Goal: Task Accomplishment & Management: Use online tool/utility

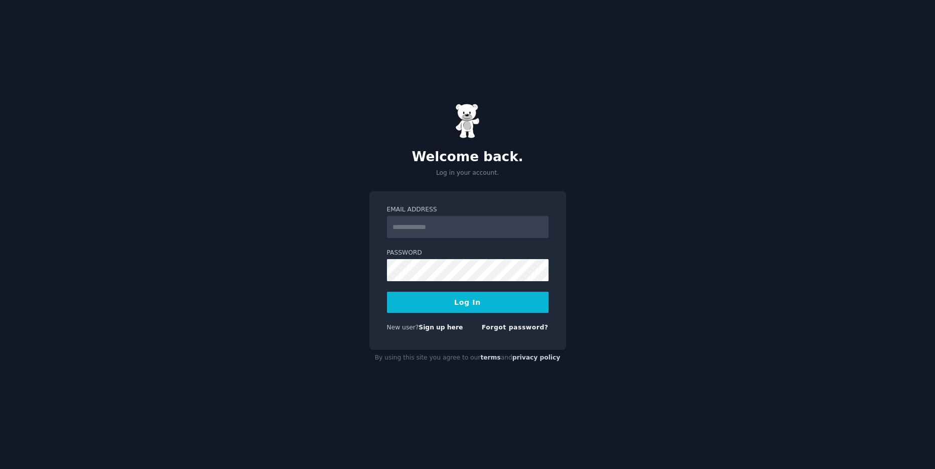
type input "**********"
click at [469, 306] on button "Log In" at bounding box center [468, 302] width 162 height 21
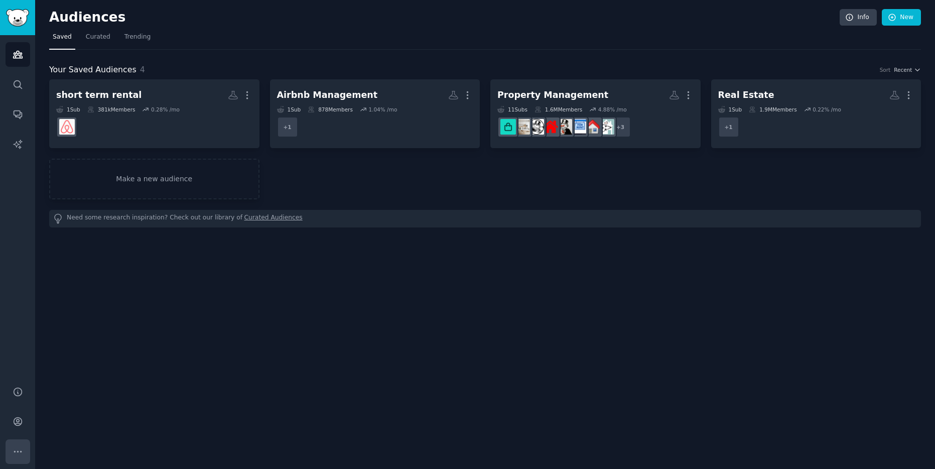
click at [19, 445] on button "More" at bounding box center [18, 451] width 25 height 25
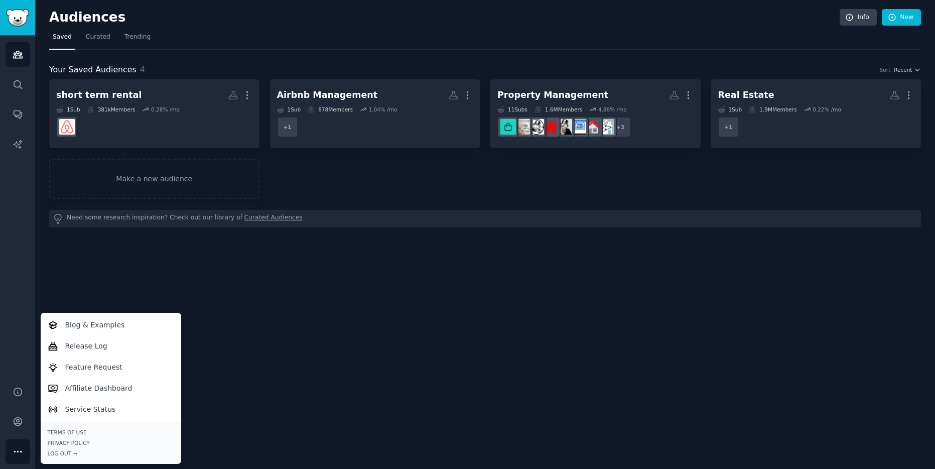
click at [274, 323] on div "Audiences Info New Saved Curated Trending Your Saved Audiences 4 Sort Recent sh…" at bounding box center [485, 234] width 900 height 469
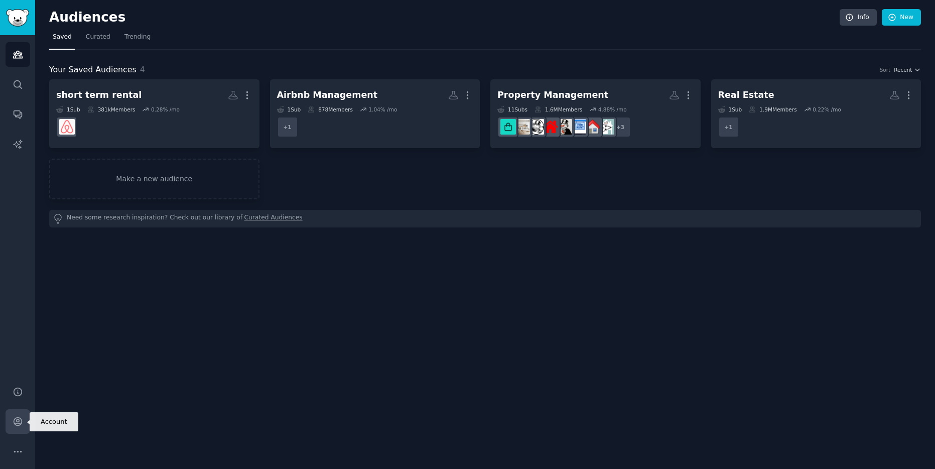
click at [21, 420] on icon "Sidebar" at bounding box center [18, 422] width 8 height 8
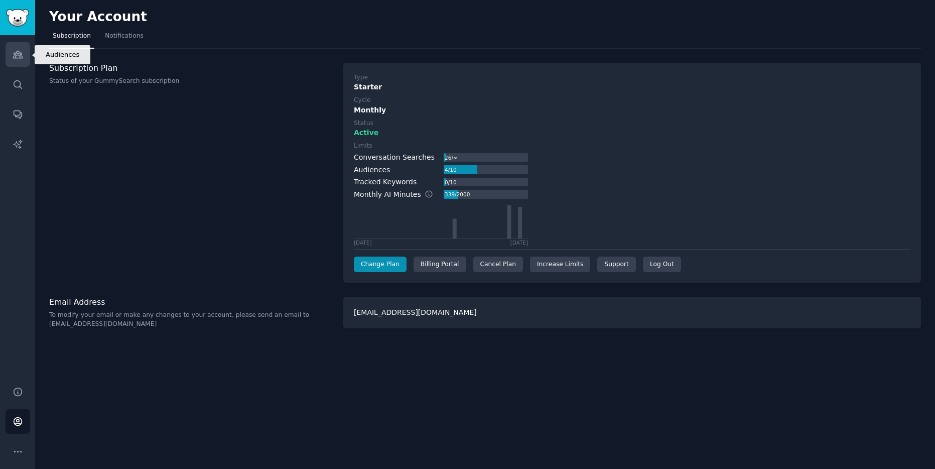
click at [22, 57] on icon "Sidebar" at bounding box center [17, 54] width 9 height 7
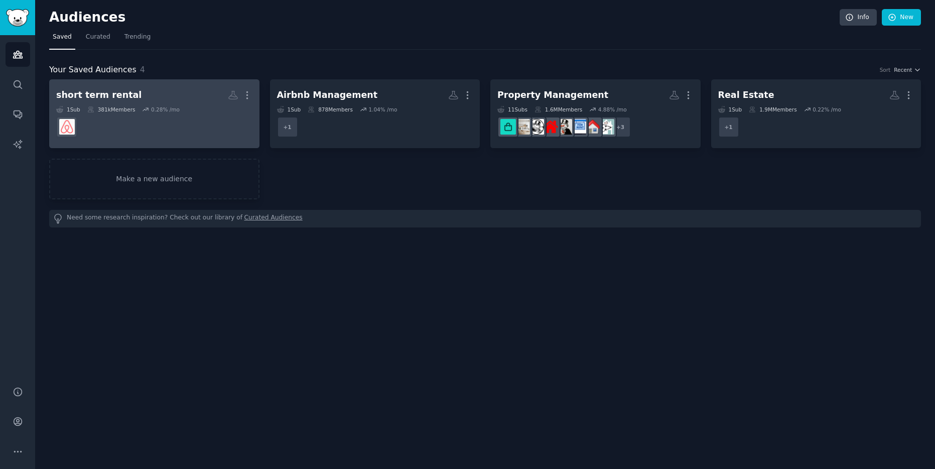
click at [114, 93] on div "short term rental" at bounding box center [98, 95] width 85 height 13
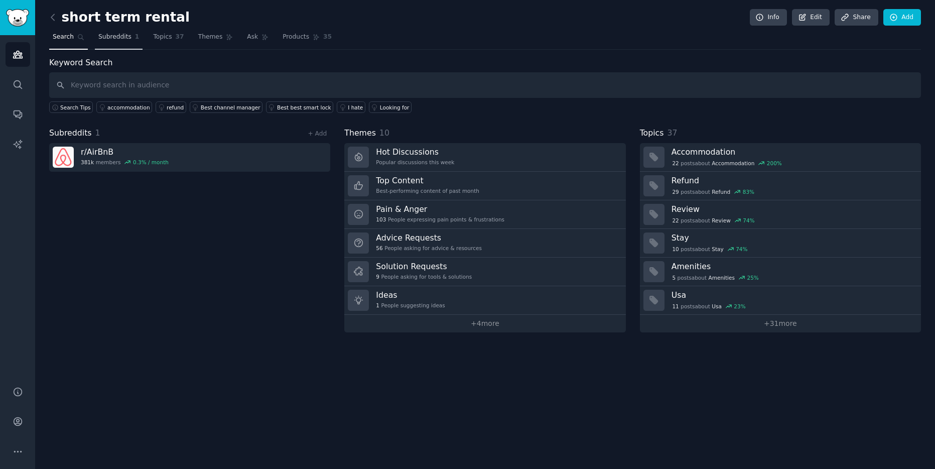
click at [116, 37] on span "Subreddits" at bounding box center [114, 37] width 33 height 9
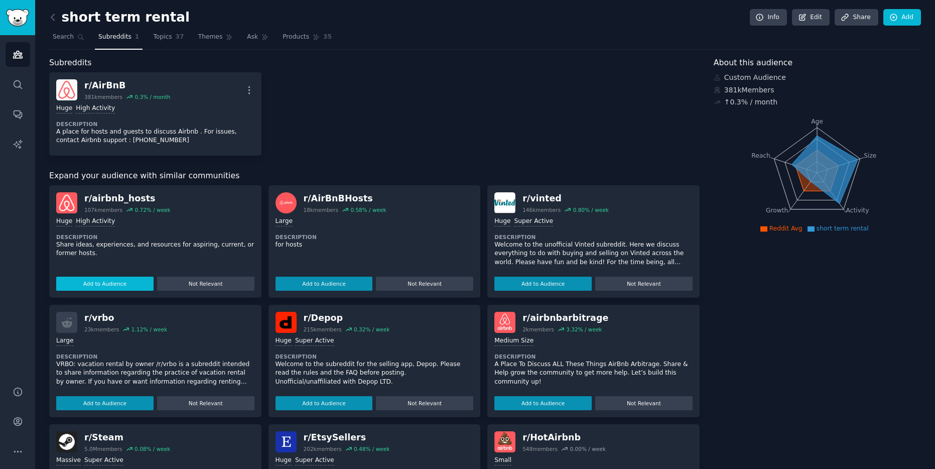
click at [104, 284] on button "Add to Audience" at bounding box center [104, 284] width 97 height 14
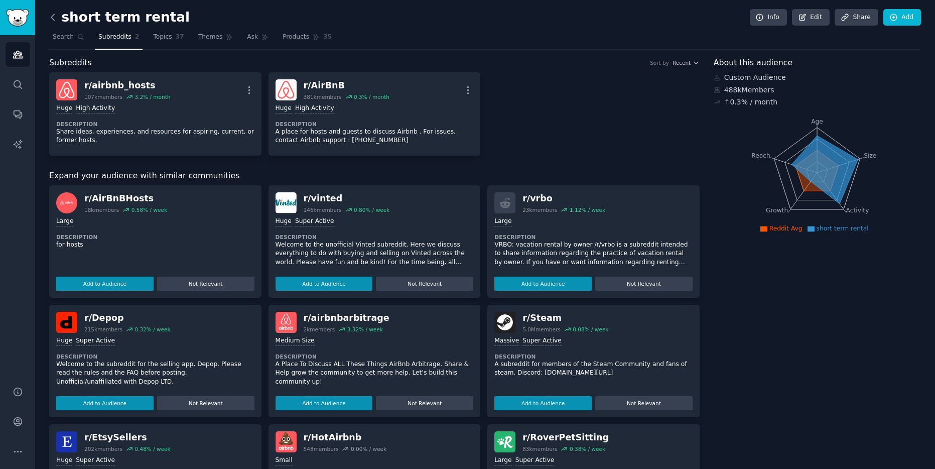
click at [54, 18] on icon at bounding box center [53, 17] width 11 height 11
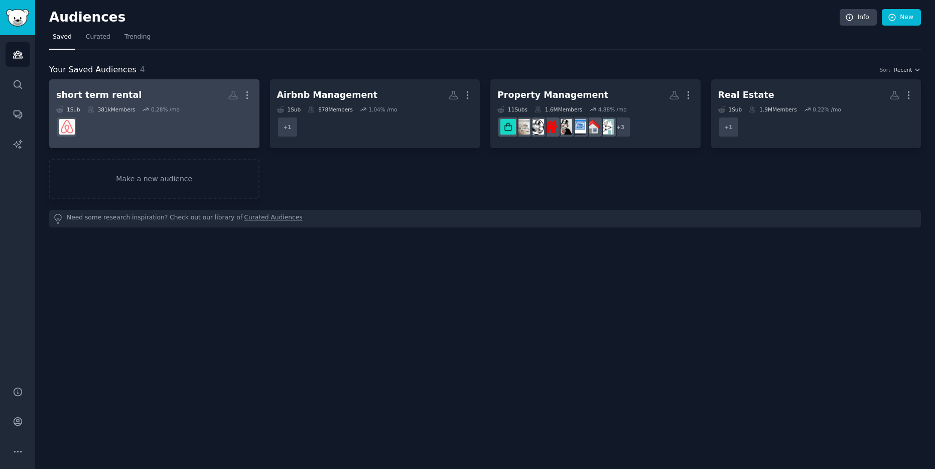
click at [101, 96] on div "short term rental" at bounding box center [98, 95] width 85 height 13
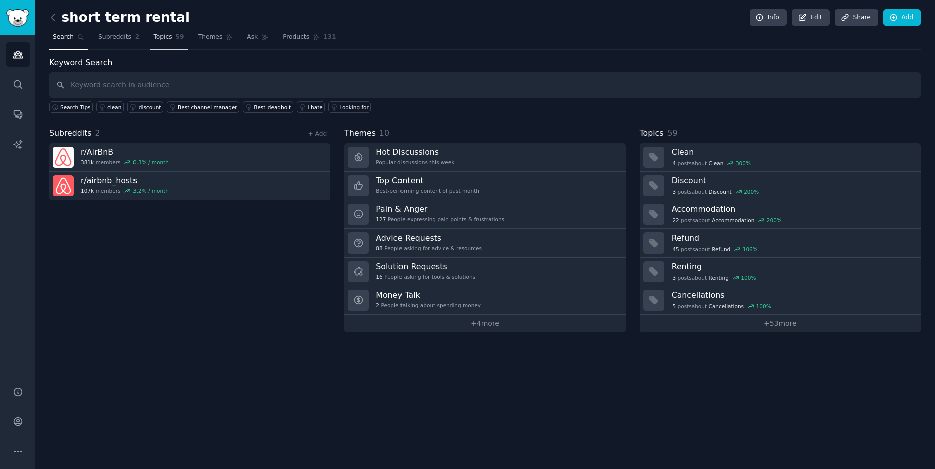
click at [159, 34] on span "Topics" at bounding box center [162, 37] width 19 height 9
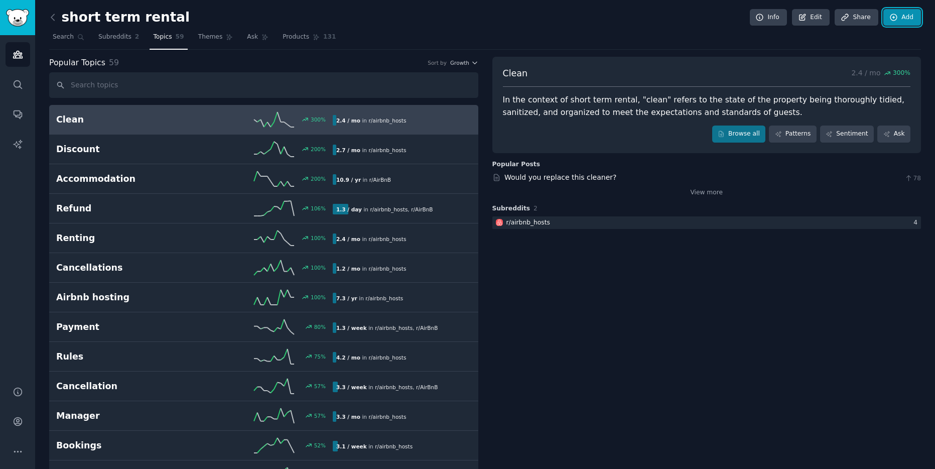
click at [901, 16] on link "Add" at bounding box center [903, 17] width 38 height 17
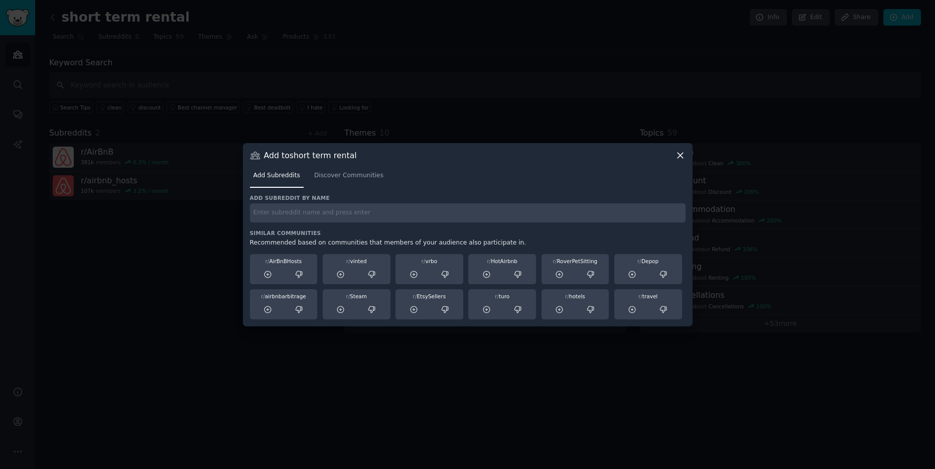
click at [685, 157] on div "Add to short term rental Add Subreddits Discover Communities Add subreddit by n…" at bounding box center [468, 234] width 450 height 183
click at [680, 157] on icon at bounding box center [680, 155] width 11 height 11
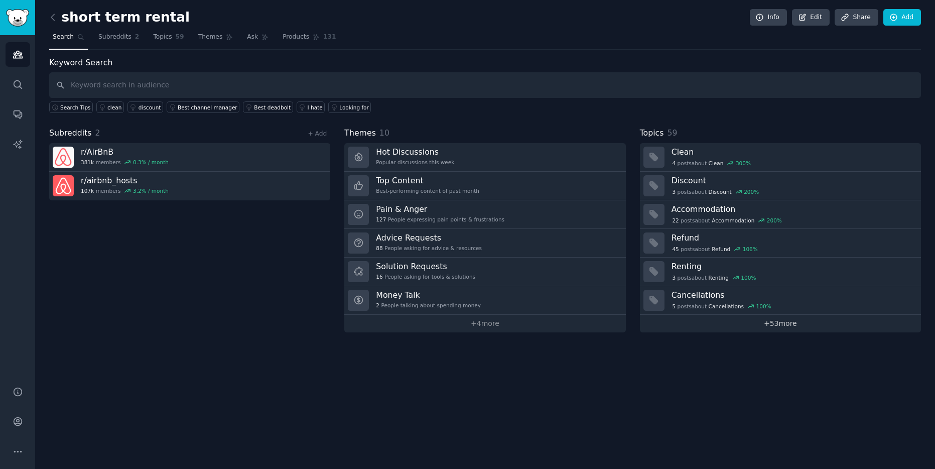
click at [785, 325] on link "+ 53 more" at bounding box center [780, 324] width 281 height 18
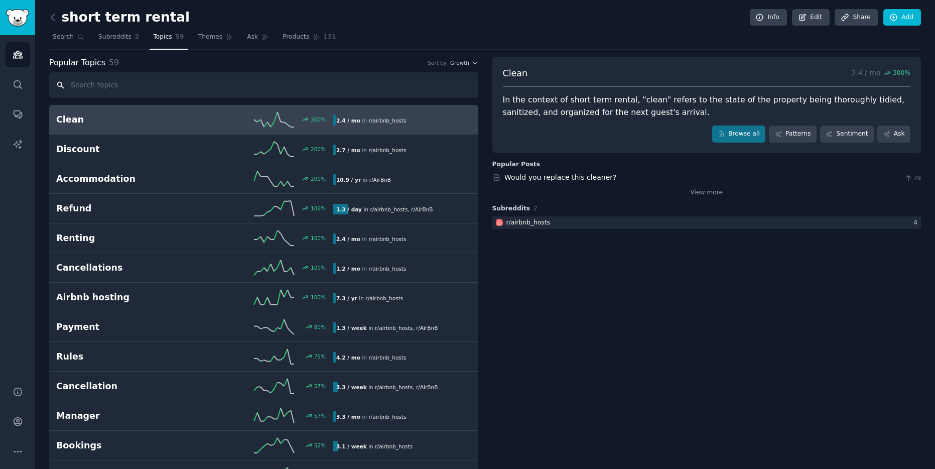
paste input "electronic payment"
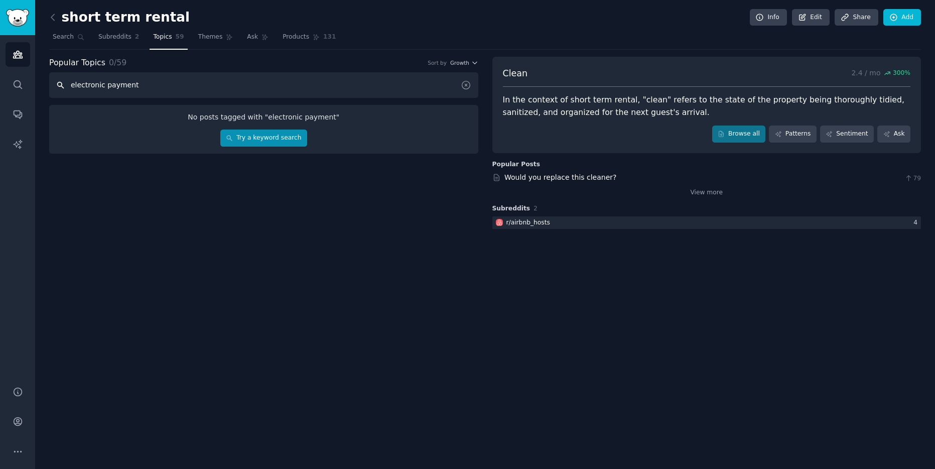
type input "electronic payment"
click at [273, 139] on link "Try a keyword search" at bounding box center [263, 138] width 87 height 17
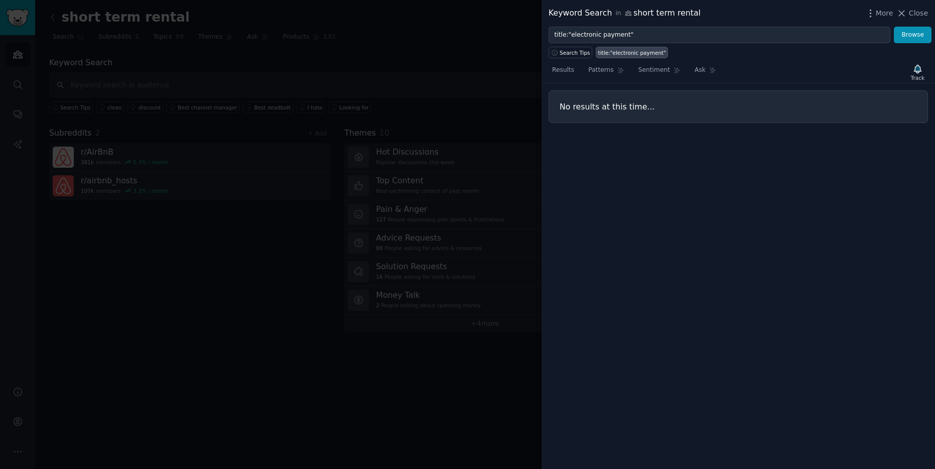
click at [190, 58] on div at bounding box center [467, 234] width 935 height 469
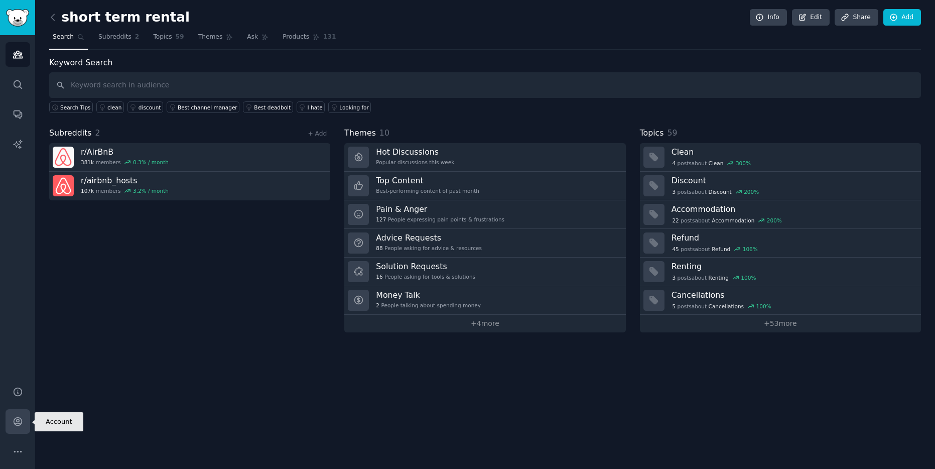
click at [27, 421] on link "Account" at bounding box center [18, 421] width 25 height 25
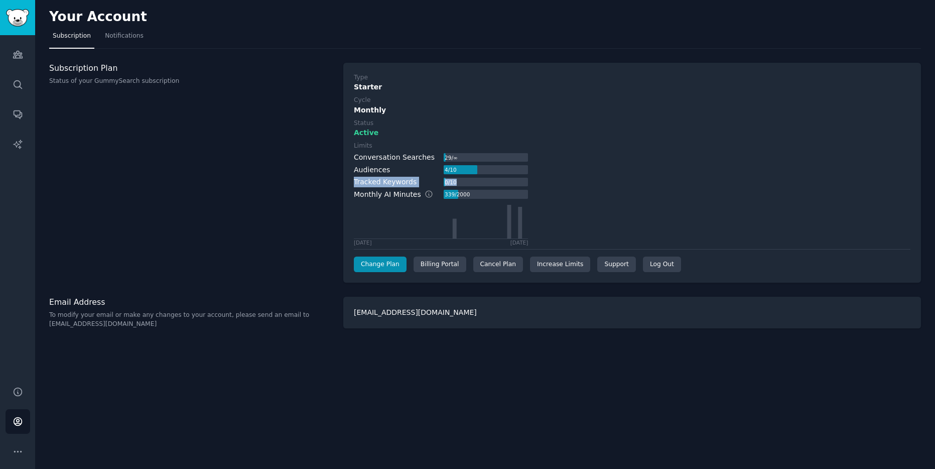
drag, startPoint x: 353, startPoint y: 182, endPoint x: 469, endPoint y: 181, distance: 116.0
click at [469, 181] on div "Type Starter Cycle Monthly Status Active Limits Conversation Searches 29 / ∞ Au…" at bounding box center [632, 173] width 578 height 220
click at [25, 53] on link "Audiences" at bounding box center [18, 54] width 25 height 25
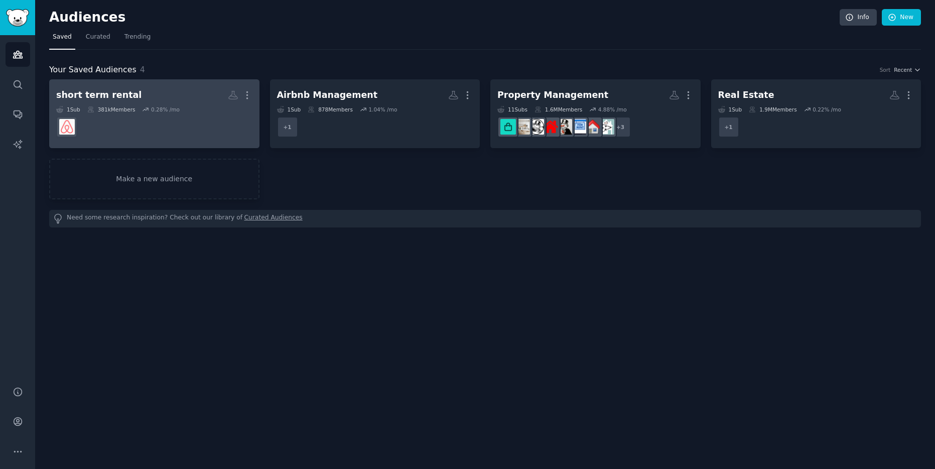
click at [89, 94] on div "short term rental" at bounding box center [98, 95] width 85 height 13
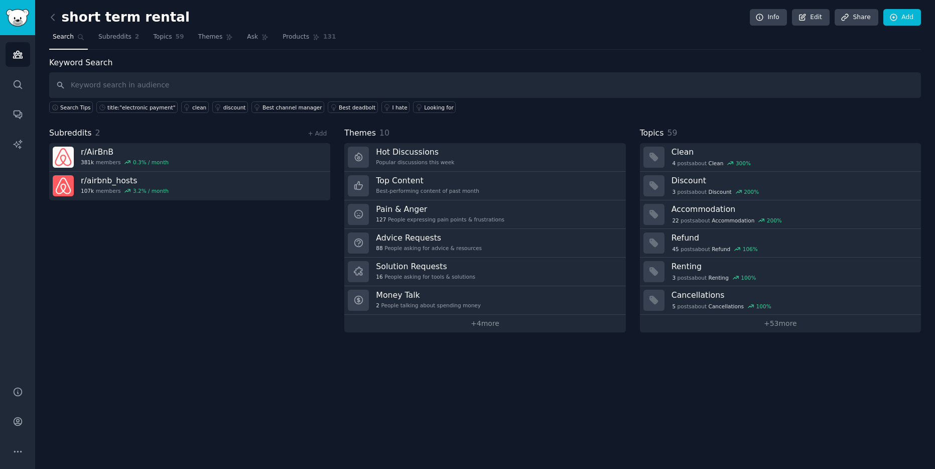
click at [101, 83] on input "text" at bounding box center [485, 85] width 872 height 26
click at [111, 41] on span "Subreddits" at bounding box center [114, 37] width 33 height 9
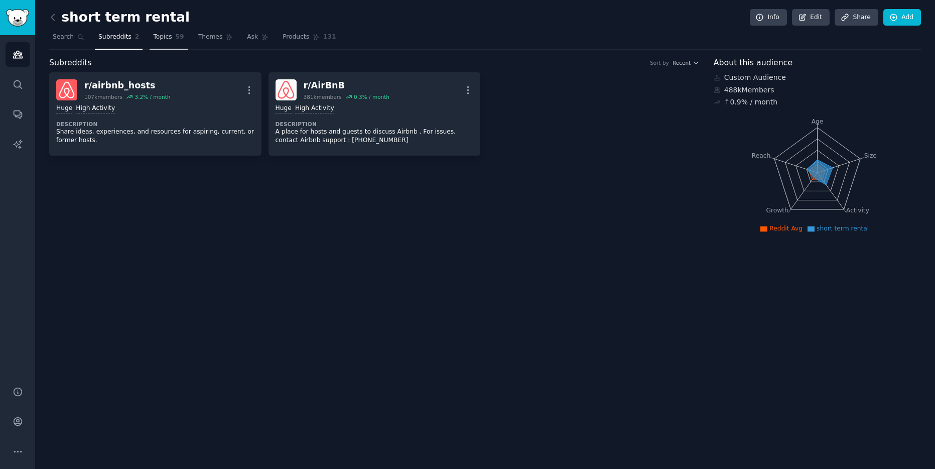
click at [164, 37] on span "Topics" at bounding box center [162, 37] width 19 height 9
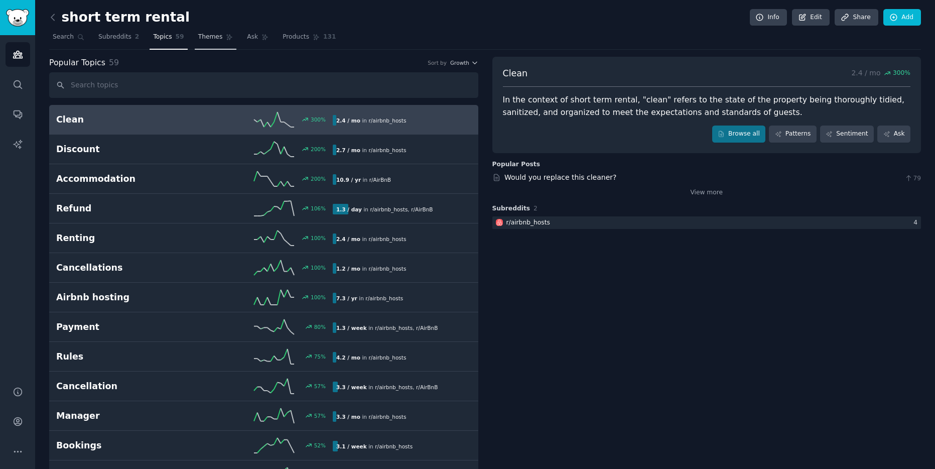
click at [211, 38] on span "Themes" at bounding box center [210, 37] width 25 height 9
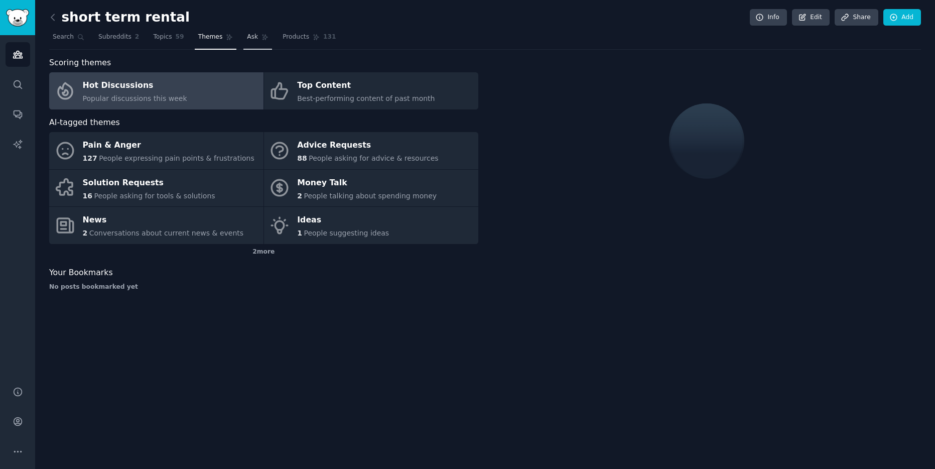
click at [252, 35] on span "Ask" at bounding box center [252, 37] width 11 height 9
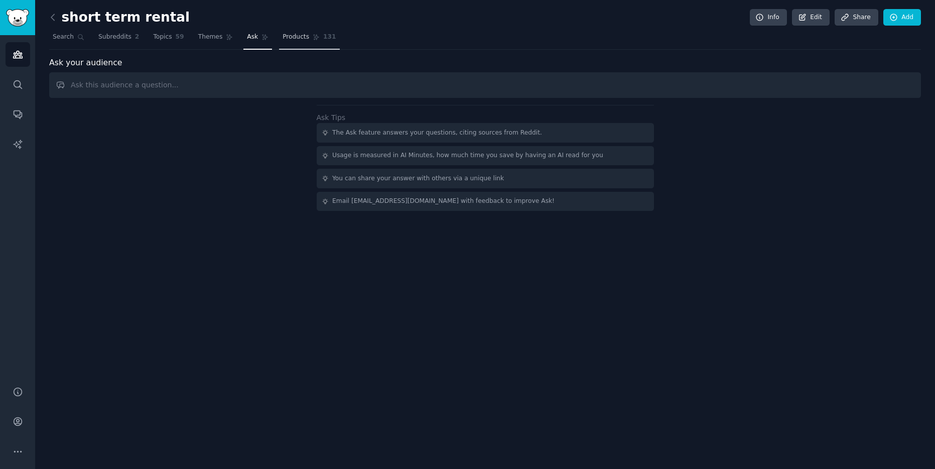
click at [314, 37] on icon at bounding box center [316, 37] width 7 height 7
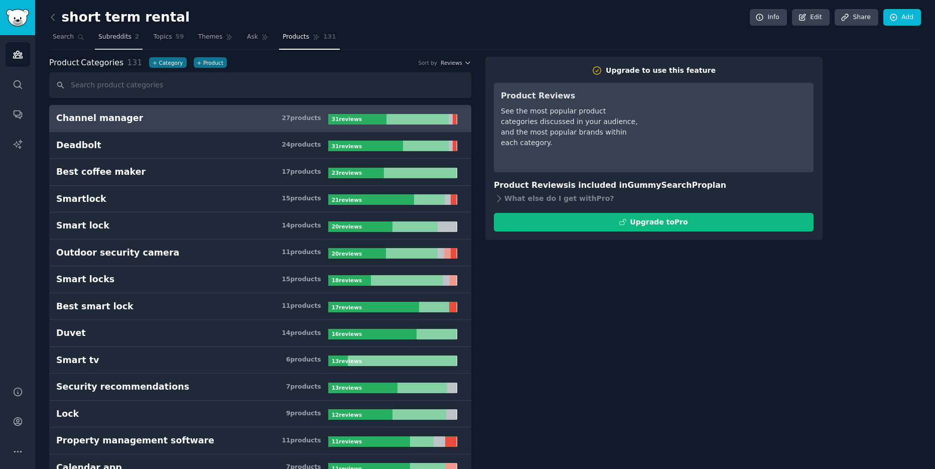
click at [111, 37] on span "Subreddits" at bounding box center [114, 37] width 33 height 9
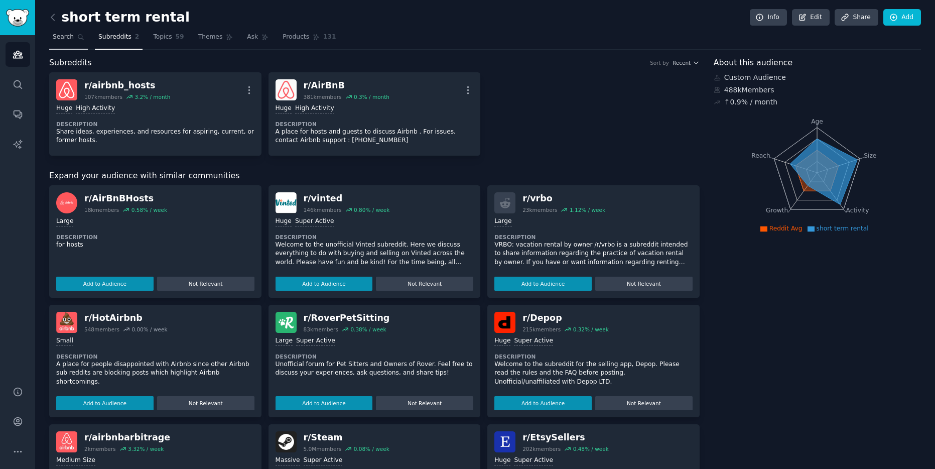
click at [66, 38] on span "Search" at bounding box center [63, 37] width 21 height 9
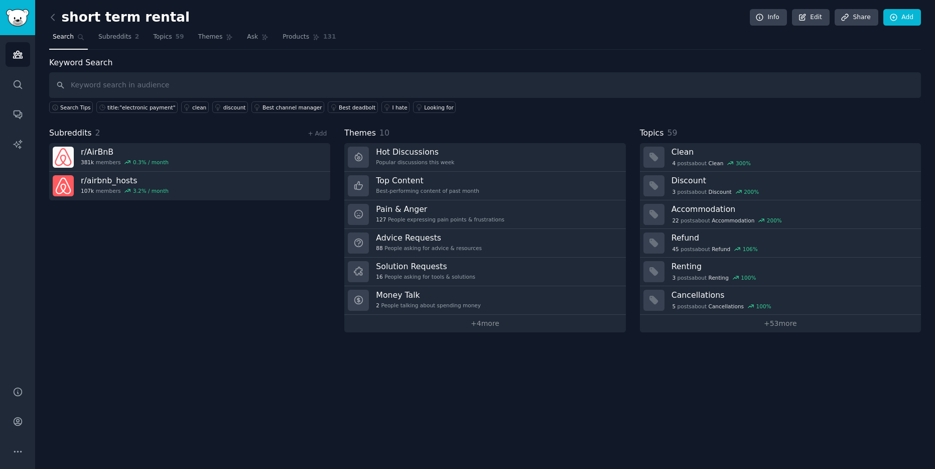
type input "r/Landlord r/Landlord Join Welcome to /r/Landlord, a community for property own…"
type input "e"
click at [88, 84] on input "text" at bounding box center [485, 85] width 872 height 26
paste input "non-VRBO"
type input "non-VRBO"
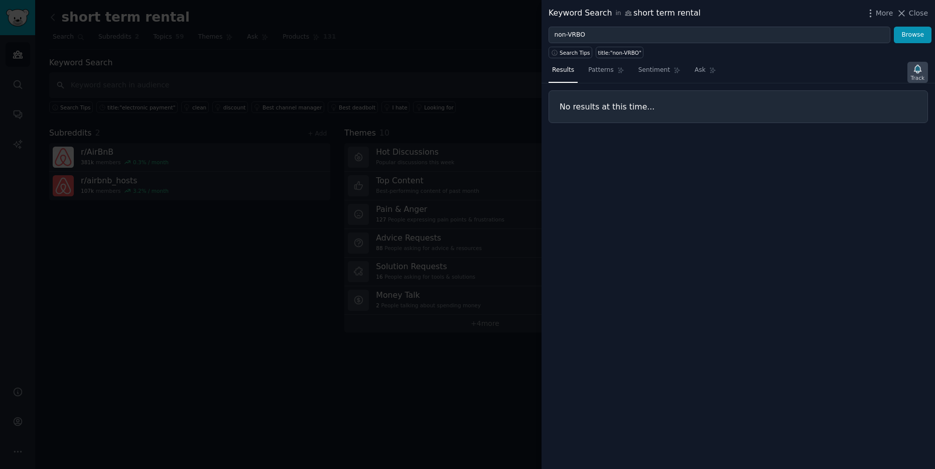
click at [918, 71] on icon "button" at bounding box center [917, 69] width 7 height 8
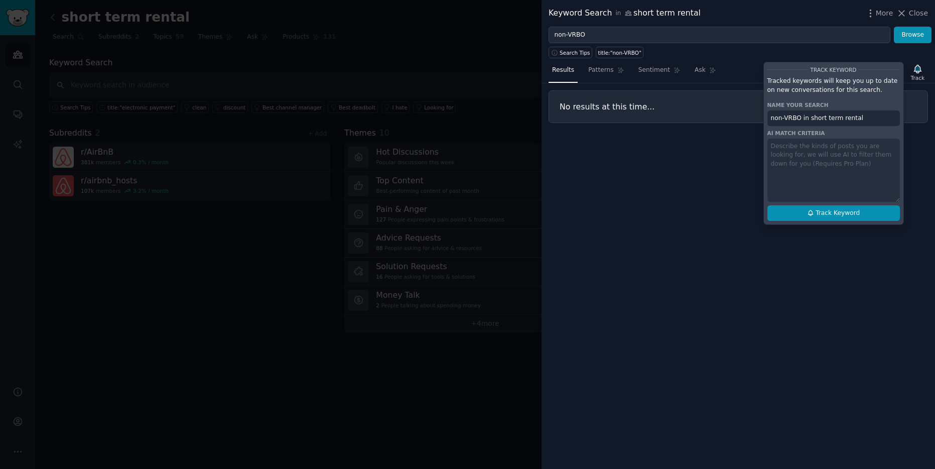
click at [837, 214] on span "Track Keyword" at bounding box center [838, 213] width 44 height 9
type input "non-VRBO in short term rental"
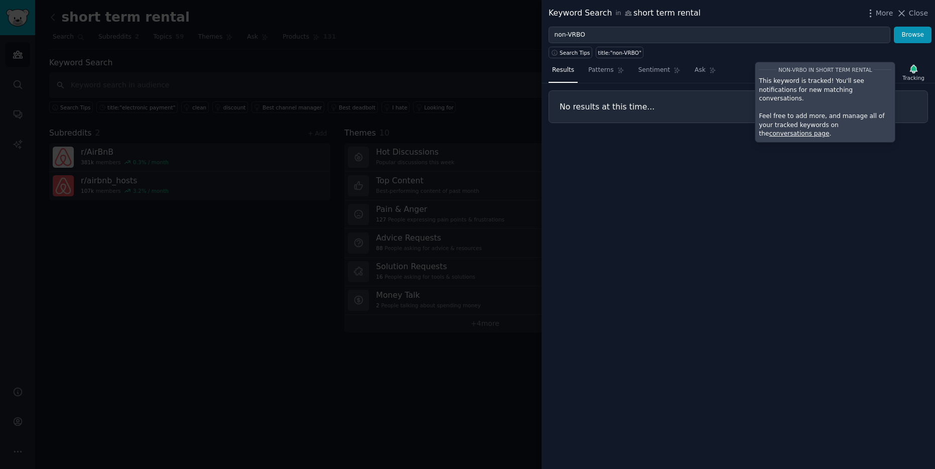
click at [829, 130] on link "conversations page" at bounding box center [799, 133] width 60 height 7
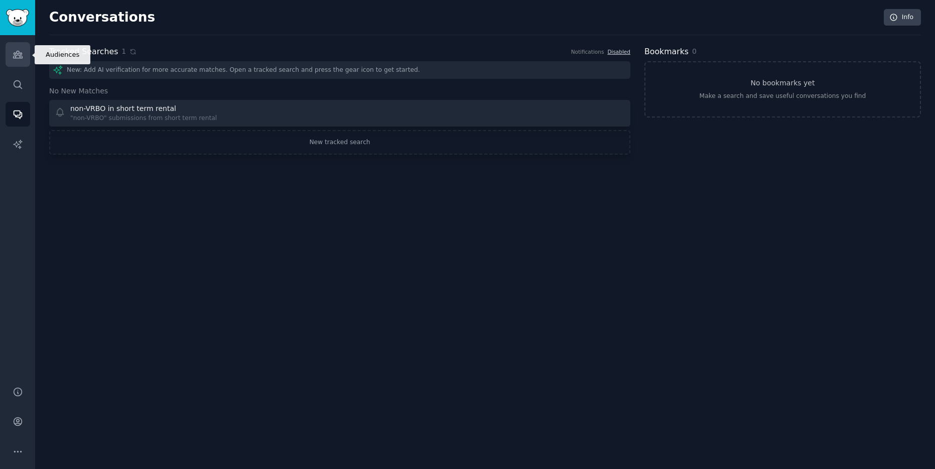
click at [17, 53] on icon "Sidebar" at bounding box center [17, 54] width 9 height 7
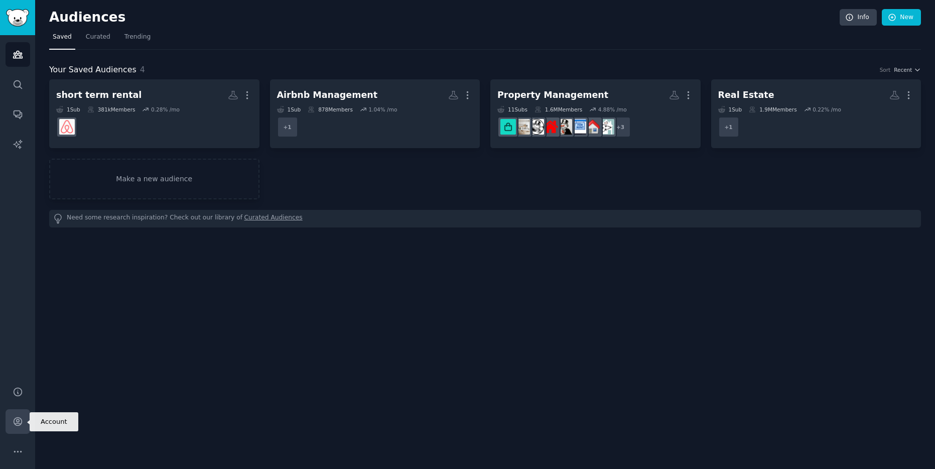
click at [17, 419] on icon "Sidebar" at bounding box center [18, 422] width 8 height 8
click at [22, 119] on icon "Sidebar" at bounding box center [18, 114] width 11 height 11
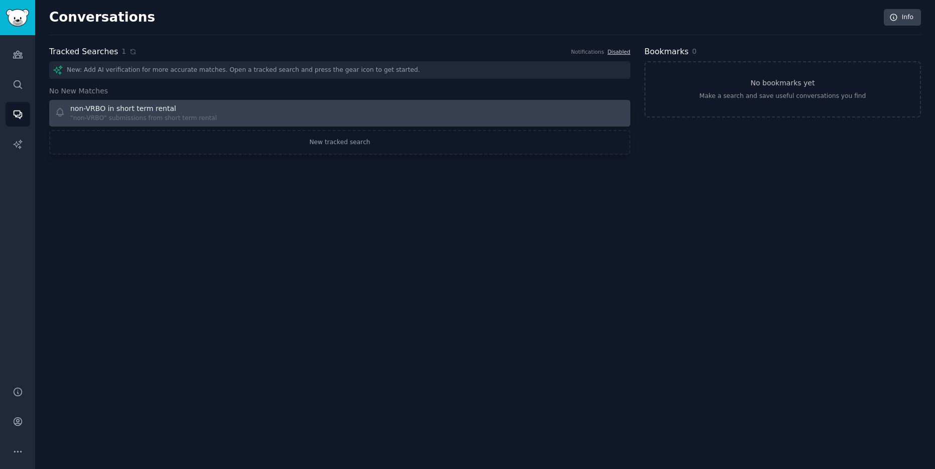
click at [164, 118] on div ""non-VRBO" submissions from short term rental" at bounding box center [143, 118] width 147 height 9
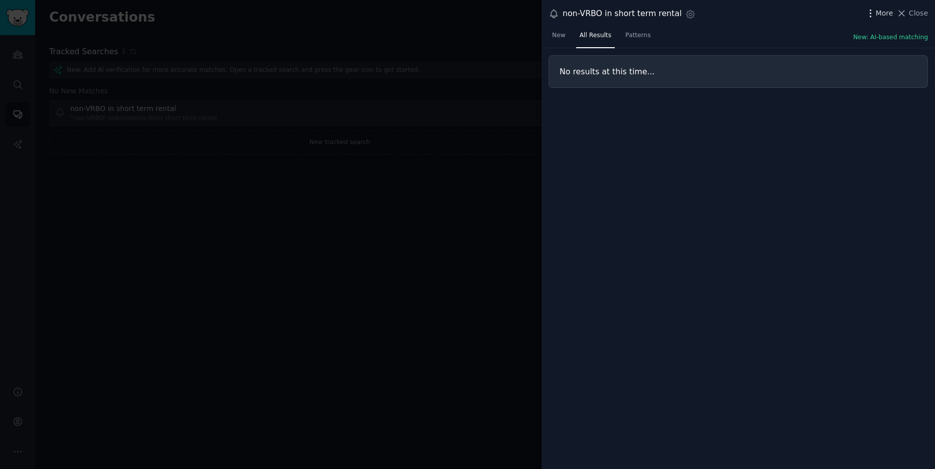
click at [887, 12] on span "More" at bounding box center [885, 13] width 18 height 11
click at [562, 37] on span "New" at bounding box center [559, 35] width 14 height 9
click at [923, 13] on span "Close" at bounding box center [918, 13] width 19 height 11
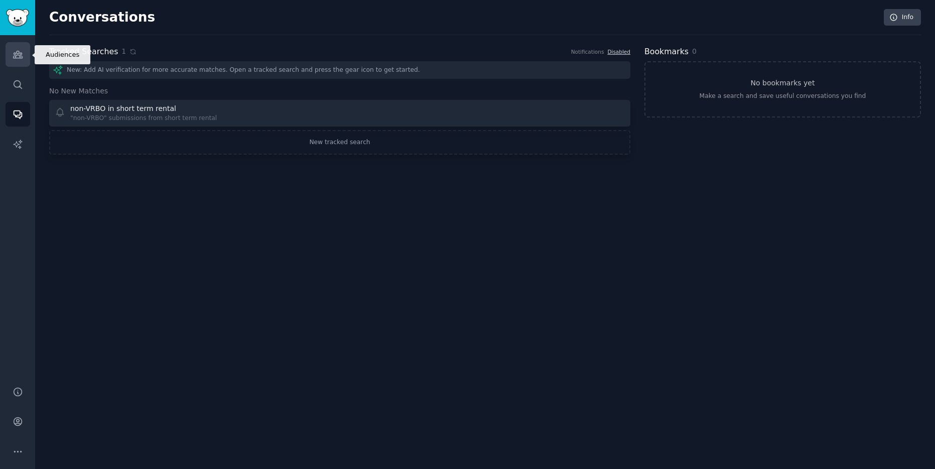
click at [23, 59] on link "Audiences" at bounding box center [18, 54] width 25 height 25
